Goal: Communication & Community: Answer question/provide support

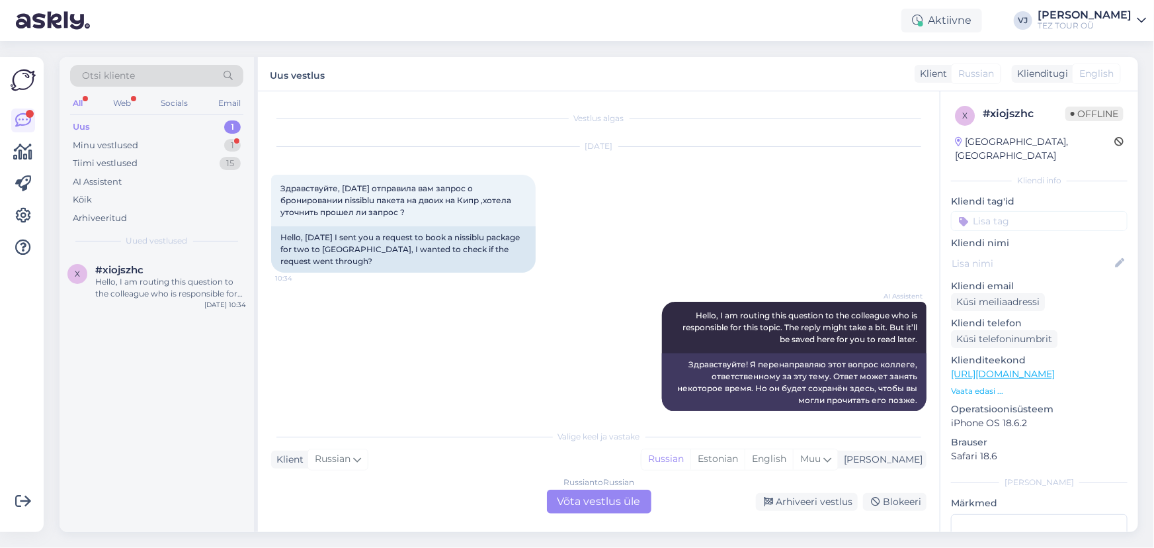
scroll to position [14, 0]
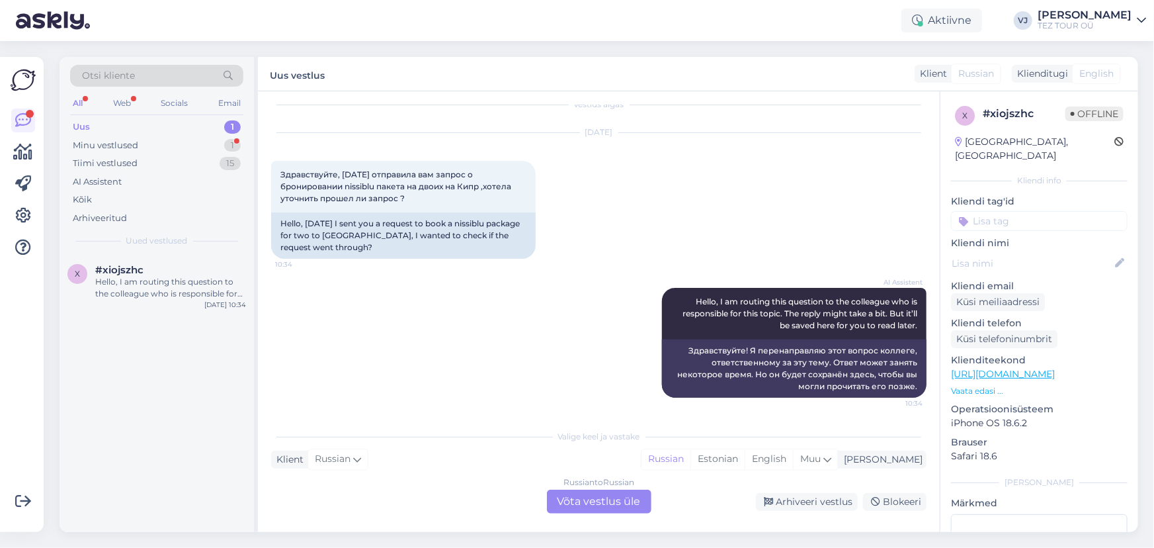
click at [521, 390] on div "AI Assistent Hello, I am routing this question to the colleague who is responsi…" at bounding box center [598, 342] width 655 height 139
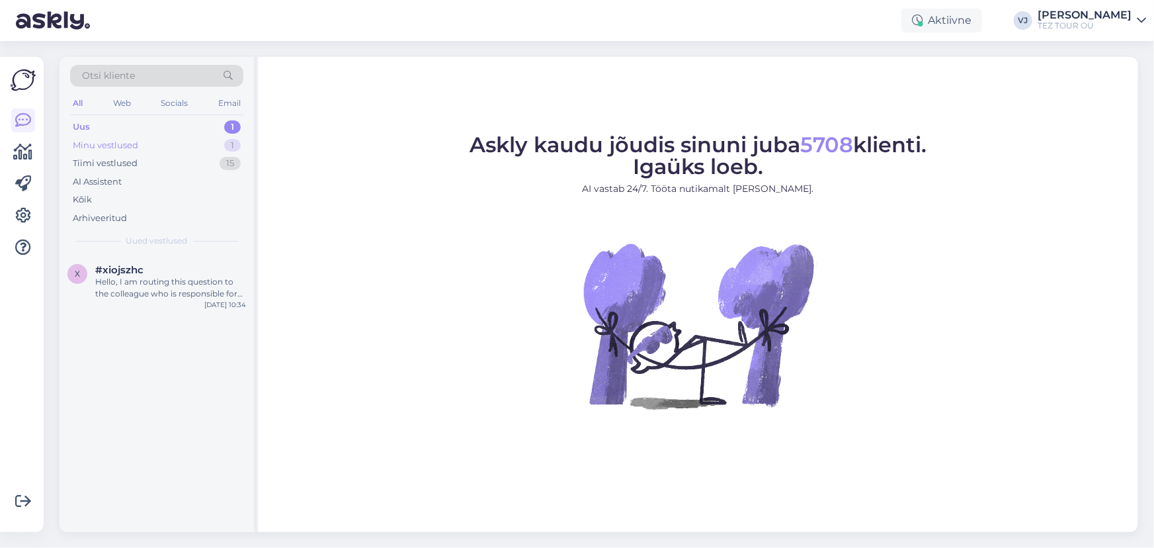
click at [166, 145] on div "Minu vestlused 1" at bounding box center [156, 145] width 173 height 19
click at [174, 302] on div "[PERSON_NAME]" at bounding box center [156, 308] width 179 height 16
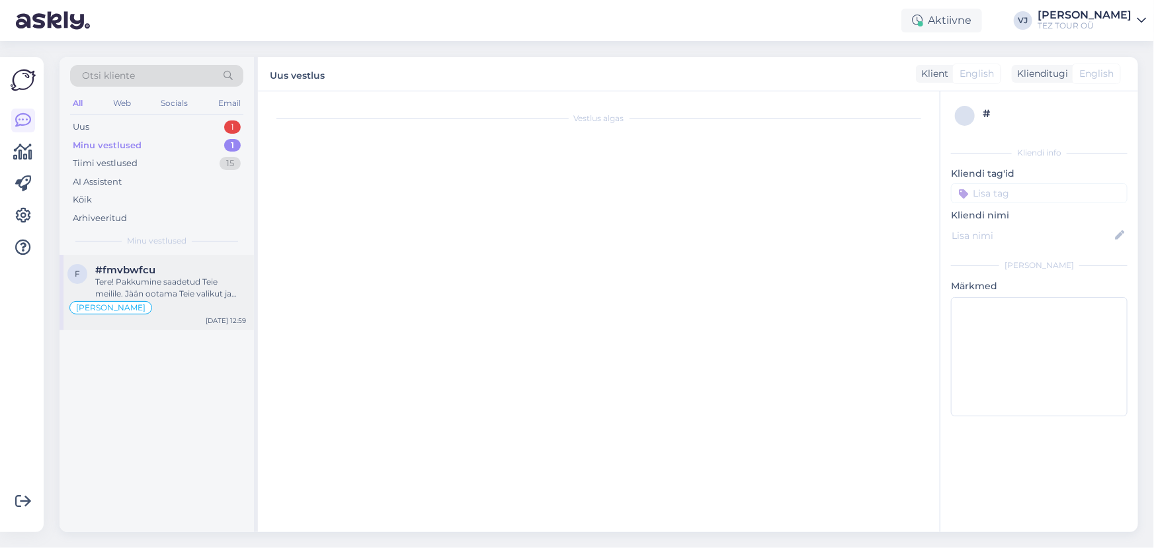
scroll to position [466, 0]
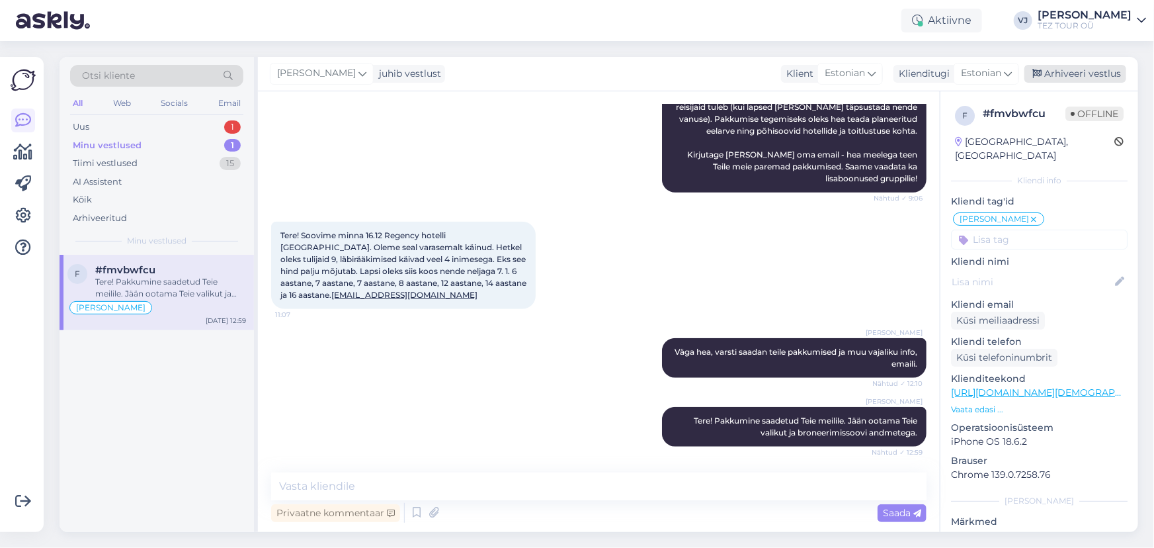
click at [1080, 79] on div "Arhiveeri vestlus" at bounding box center [1076, 74] width 102 height 18
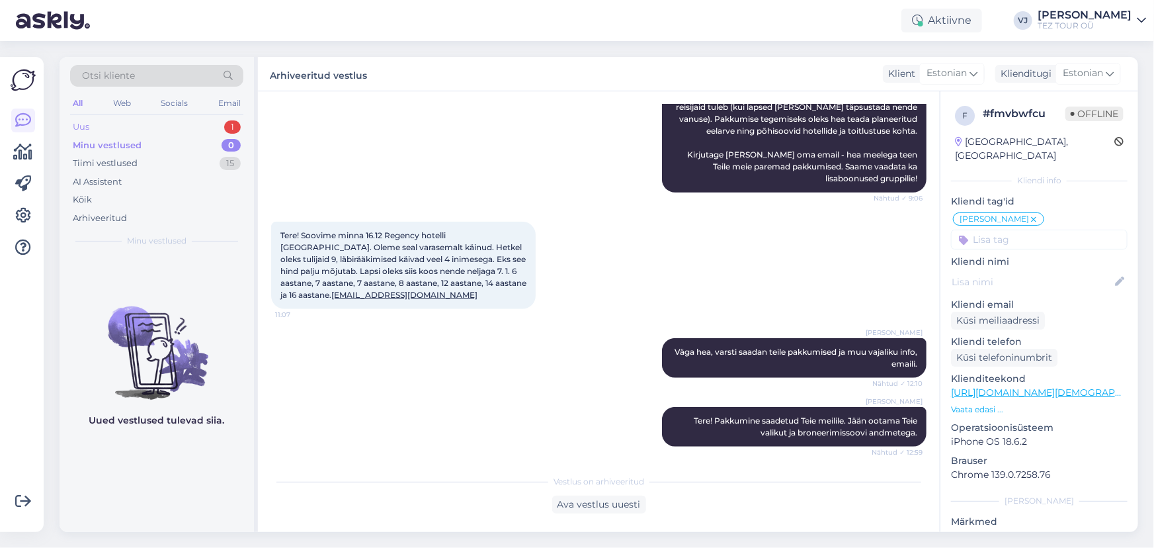
click at [178, 124] on div "Uus 1" at bounding box center [156, 127] width 173 height 19
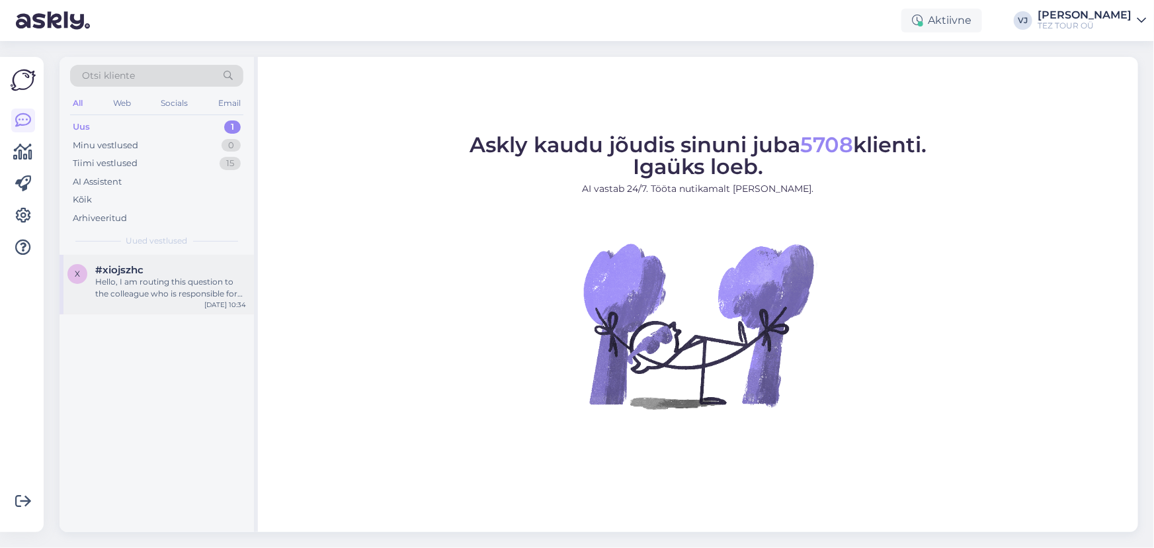
click at [132, 286] on div "Hello, I am routing this question to the colleague who is responsible for this …" at bounding box center [170, 288] width 151 height 24
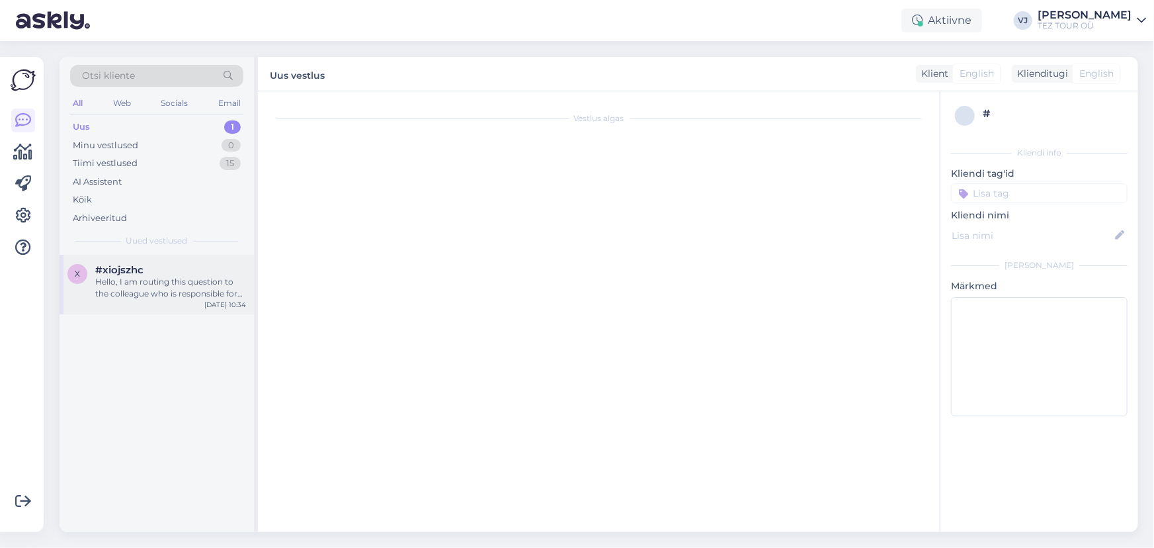
scroll to position [14, 0]
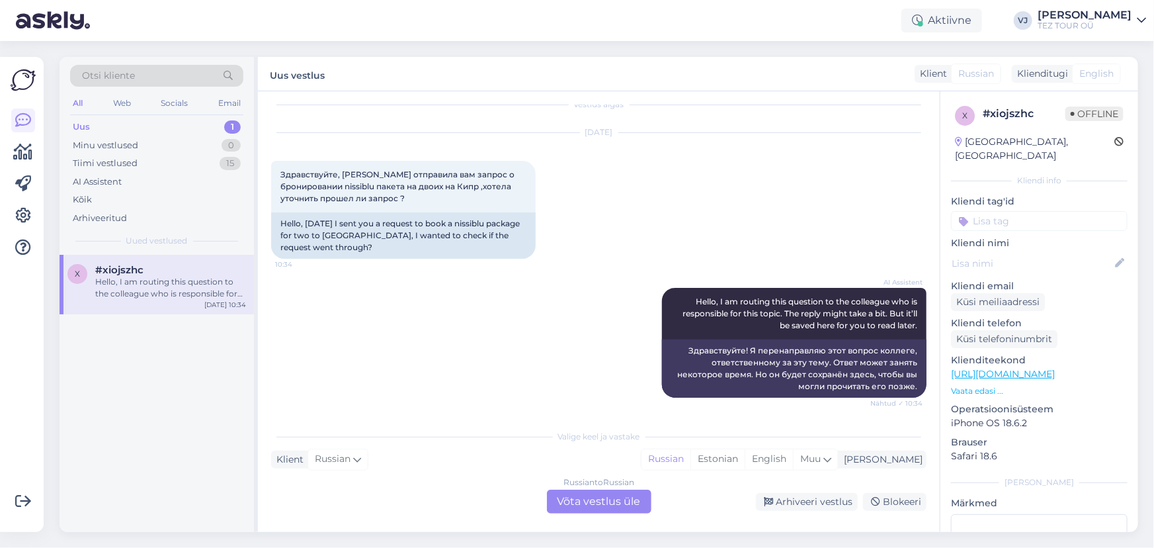
click at [1034, 211] on input at bounding box center [1039, 221] width 177 height 20
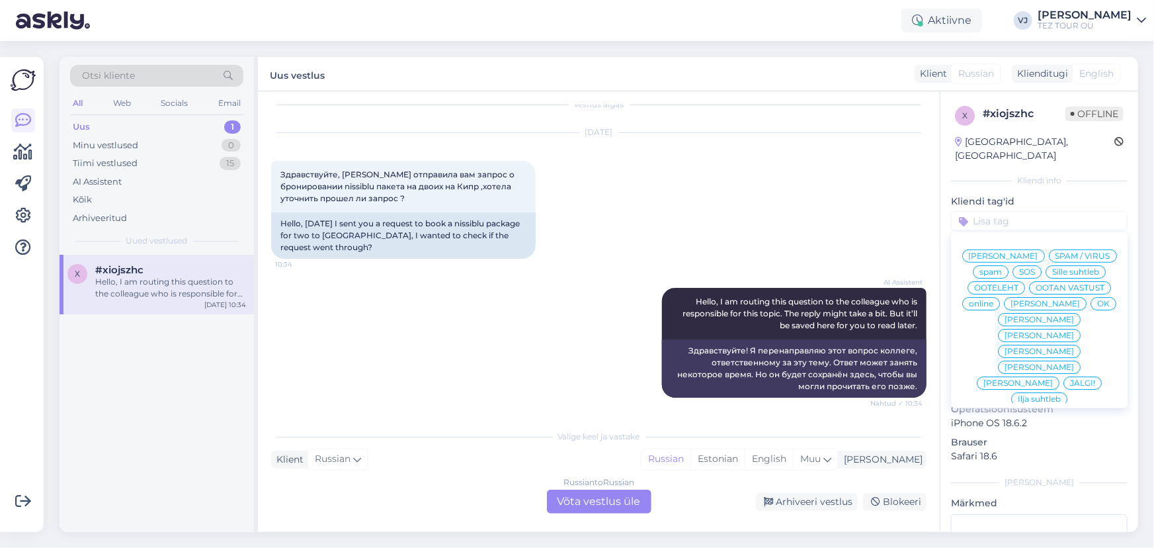
click at [1038, 252] on span "[PERSON_NAME]" at bounding box center [1003, 256] width 69 height 8
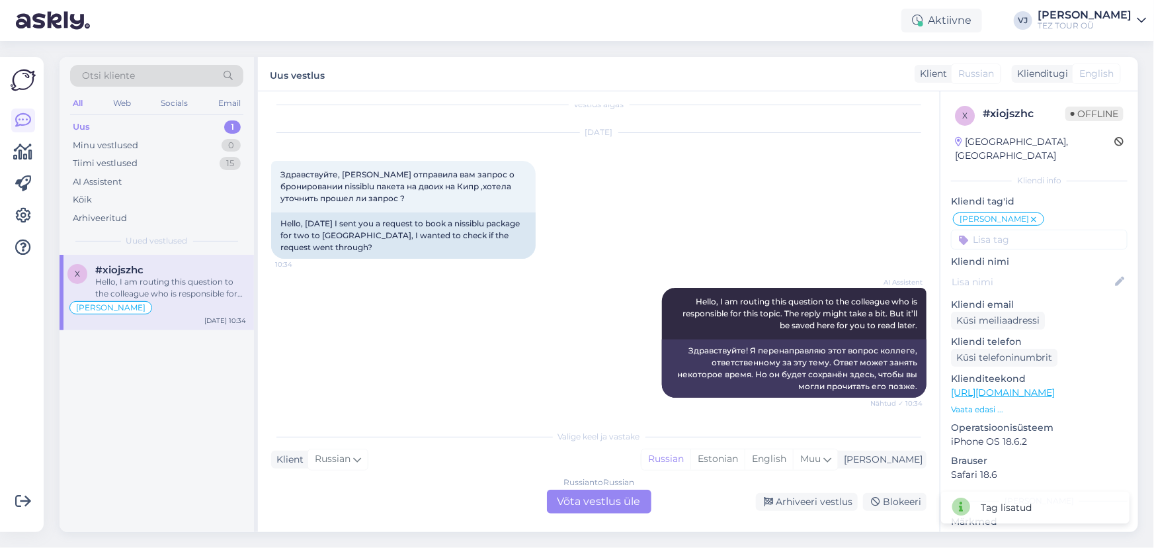
click at [609, 497] on div "Russian to Russian Võta vestlus üle" at bounding box center [599, 501] width 105 height 24
